Goal: Task Accomplishment & Management: Manage account settings

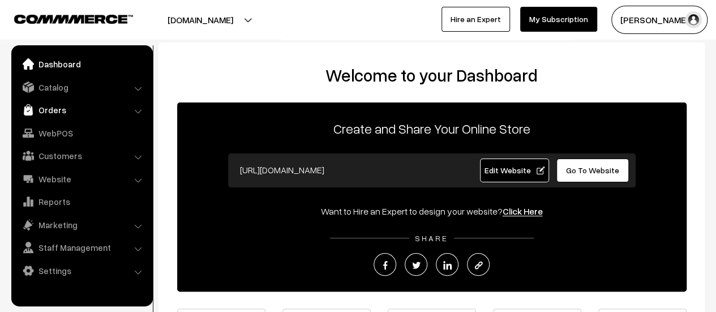
click at [51, 113] on link "Orders" at bounding box center [81, 110] width 135 height 20
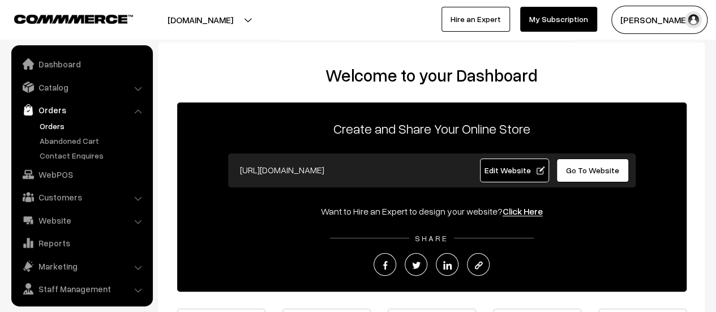
click at [48, 126] on link "Orders" at bounding box center [93, 126] width 112 height 12
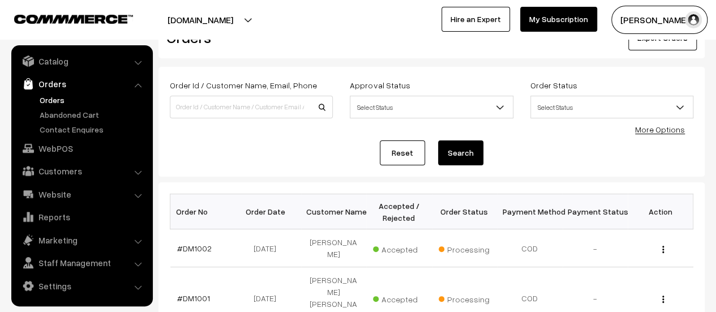
scroll to position [36, 0]
click at [189, 245] on link "#DM1002" at bounding box center [194, 249] width 35 height 10
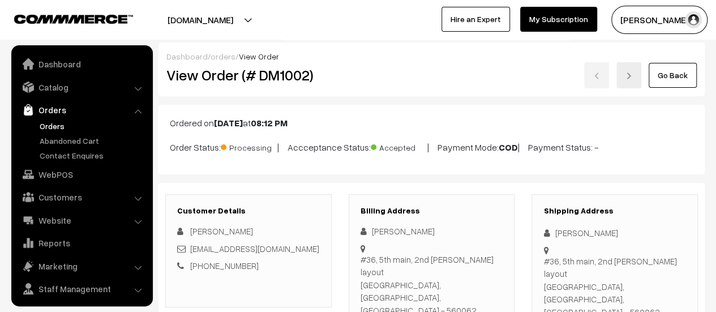
scroll to position [26, 0]
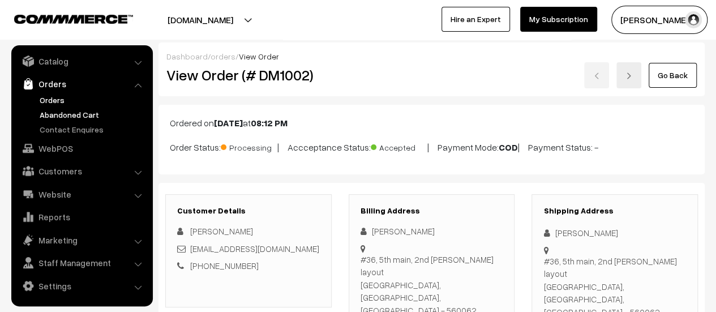
click at [82, 112] on link "Abandoned Cart" at bounding box center [93, 115] width 112 height 12
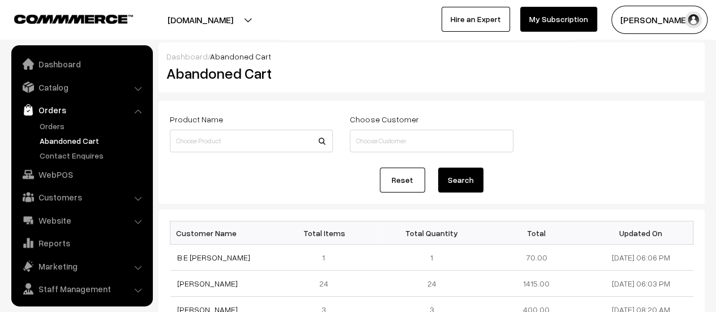
scroll to position [26, 0]
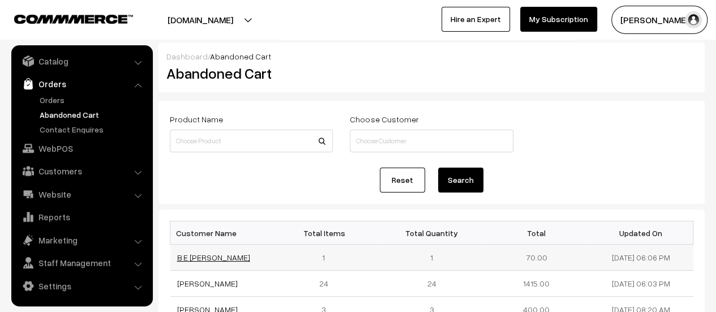
click at [228, 257] on link "B E [PERSON_NAME]" at bounding box center [213, 258] width 73 height 10
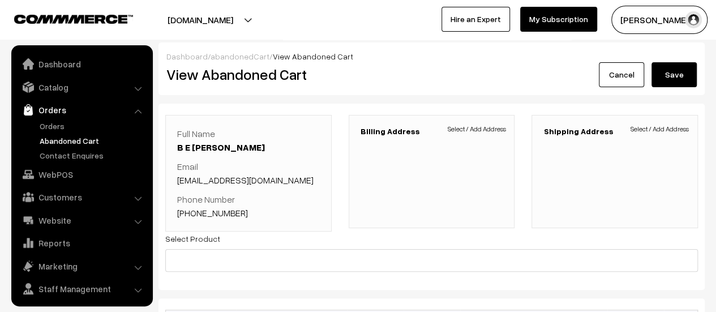
scroll to position [26, 0]
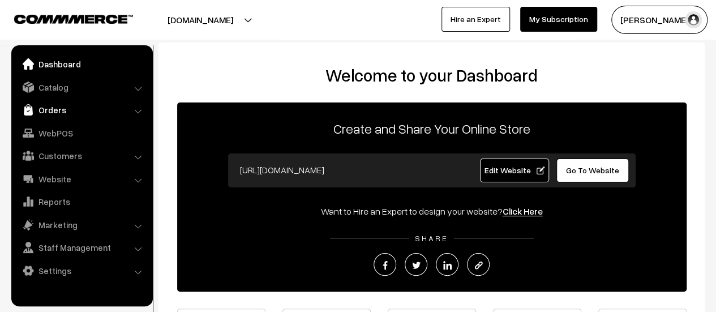
click at [43, 112] on link "Orders" at bounding box center [81, 110] width 135 height 20
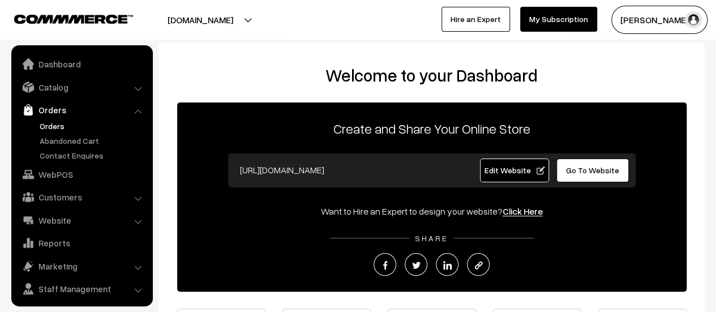
click at [49, 126] on link "Orders" at bounding box center [93, 126] width 112 height 12
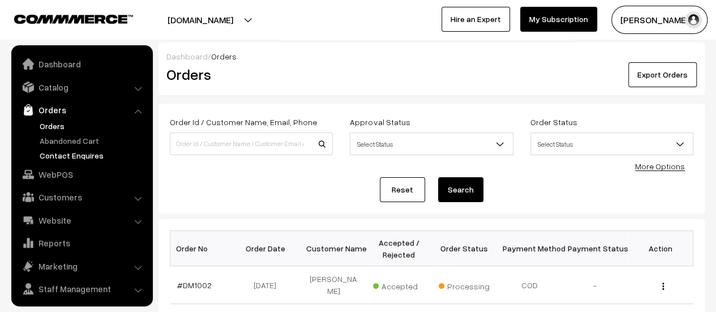
scroll to position [26, 0]
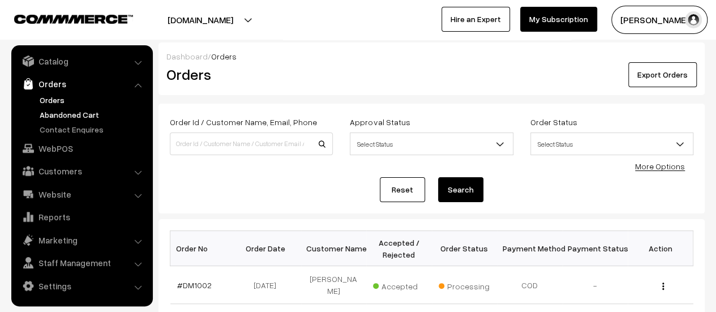
click at [87, 114] on link "Abandoned Cart" at bounding box center [93, 115] width 112 height 12
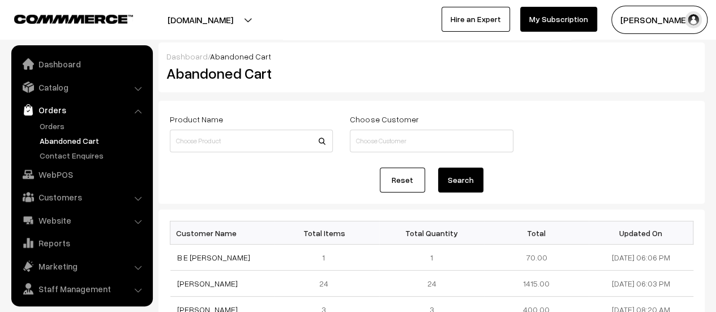
scroll to position [26, 0]
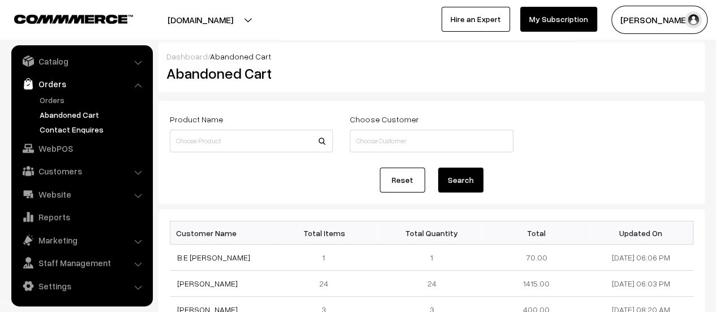
click at [88, 128] on link "Contact Enquires" at bounding box center [93, 129] width 112 height 12
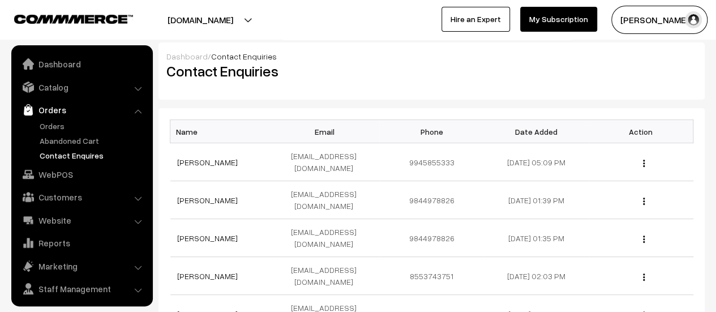
scroll to position [26, 0]
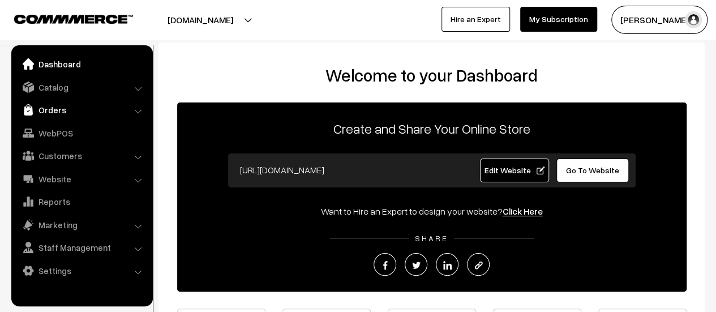
click at [54, 107] on link "Orders" at bounding box center [81, 110] width 135 height 20
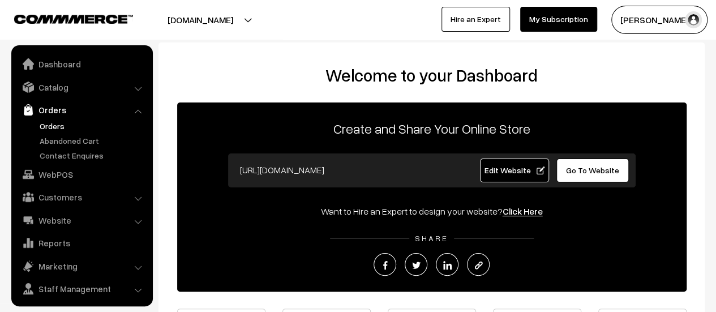
click at [47, 122] on link "Orders" at bounding box center [93, 126] width 112 height 12
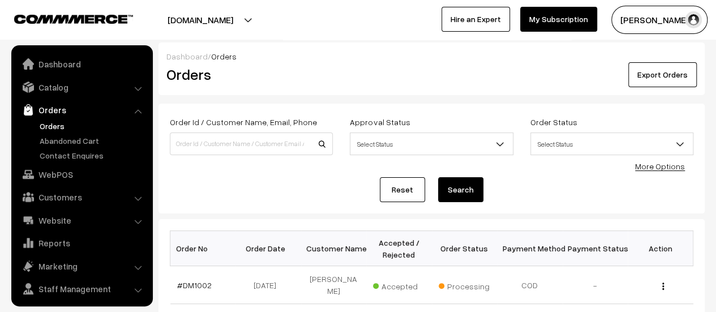
scroll to position [26, 0]
